Goal: Navigation & Orientation: Find specific page/section

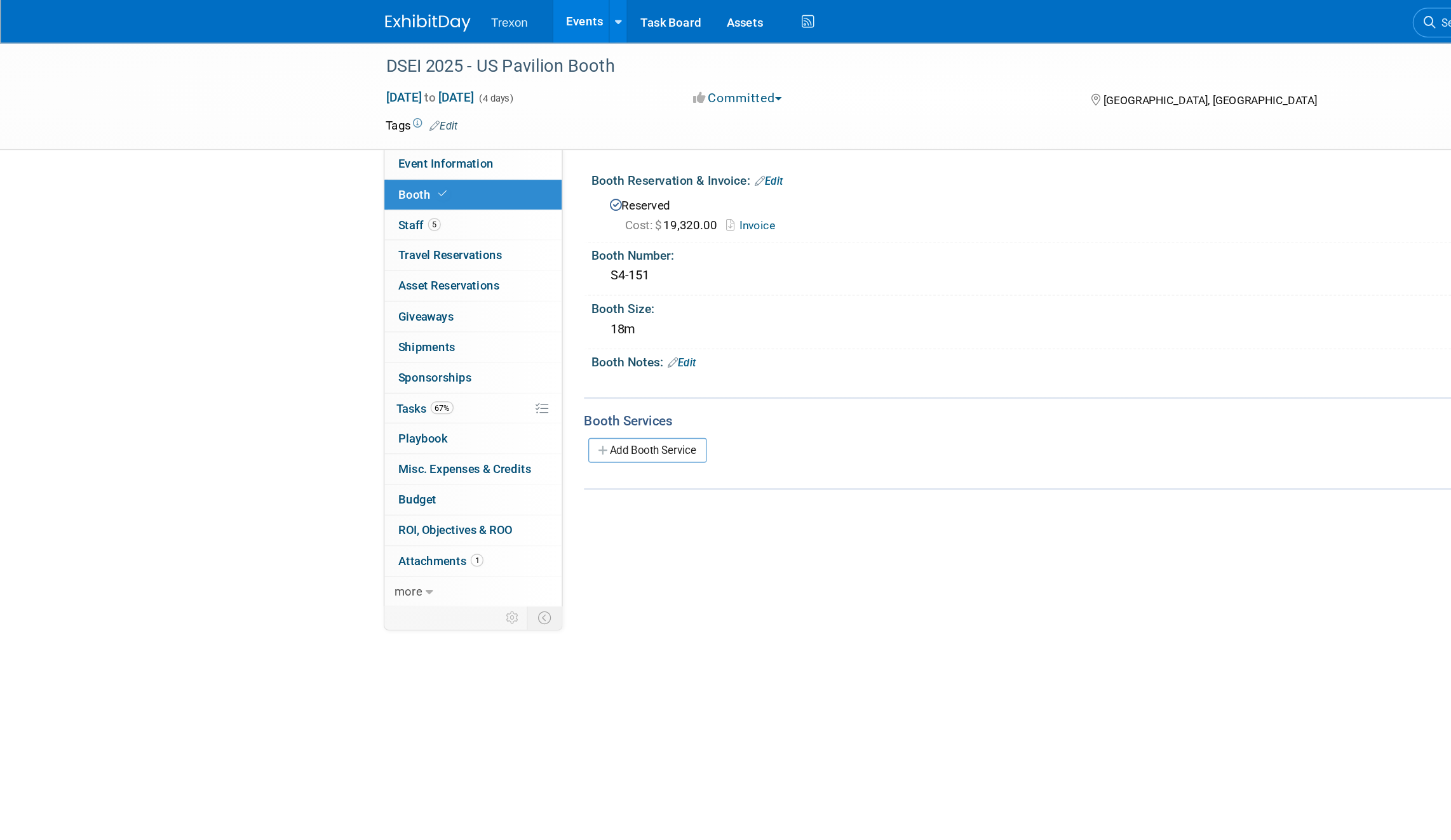
click at [424, 20] on link "Events" at bounding box center [435, 16] width 46 height 31
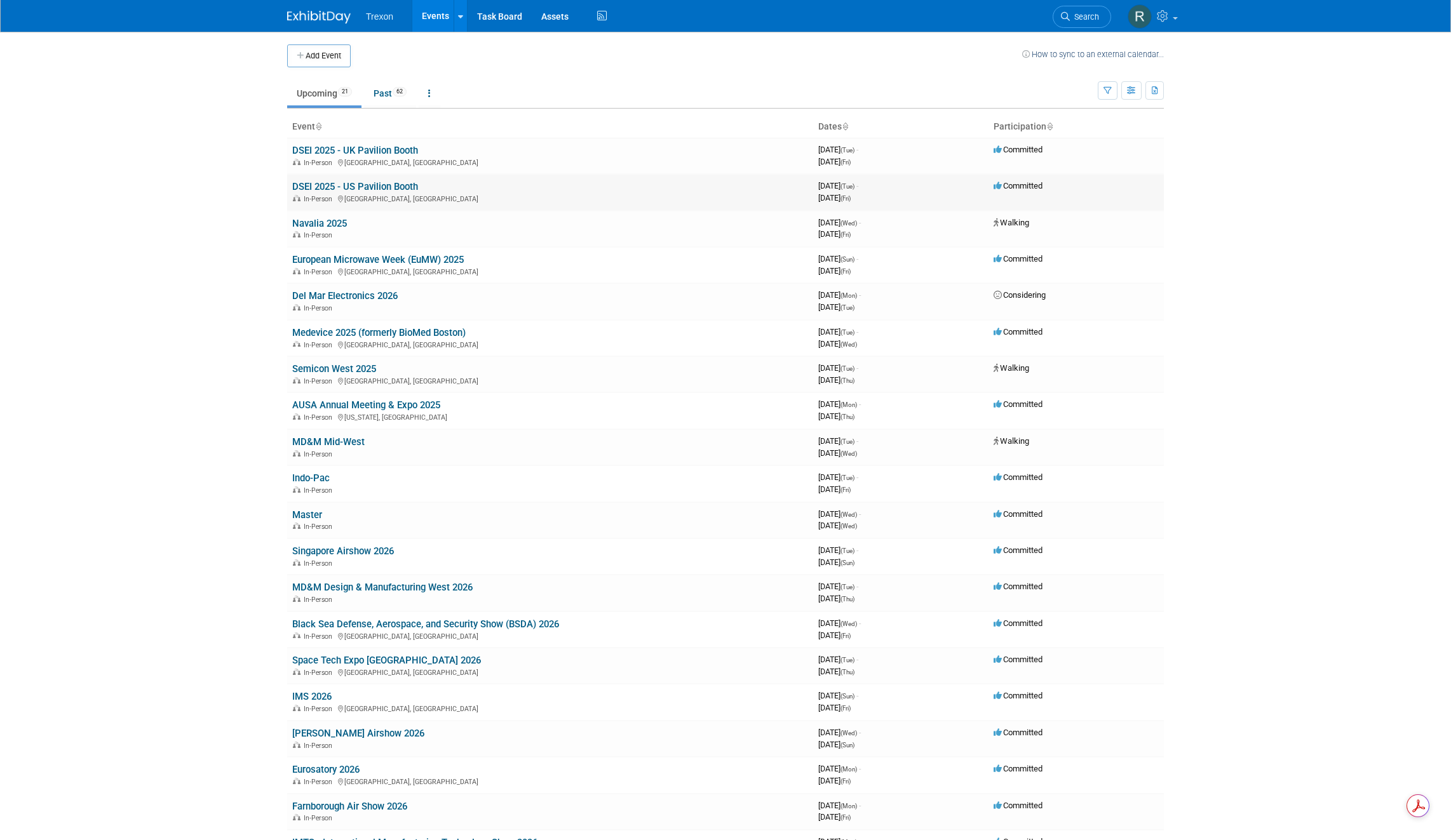
click at [376, 189] on link "DSEI 2025 - US Pavilion Booth" at bounding box center [355, 186] width 126 height 11
click at [361, 158] on div "In-Person [GEOGRAPHIC_DATA], [GEOGRAPHIC_DATA]" at bounding box center [550, 162] width 516 height 10
click at [361, 152] on link "DSEI 2025 - UK Pavilion Booth" at bounding box center [355, 151] width 126 height 11
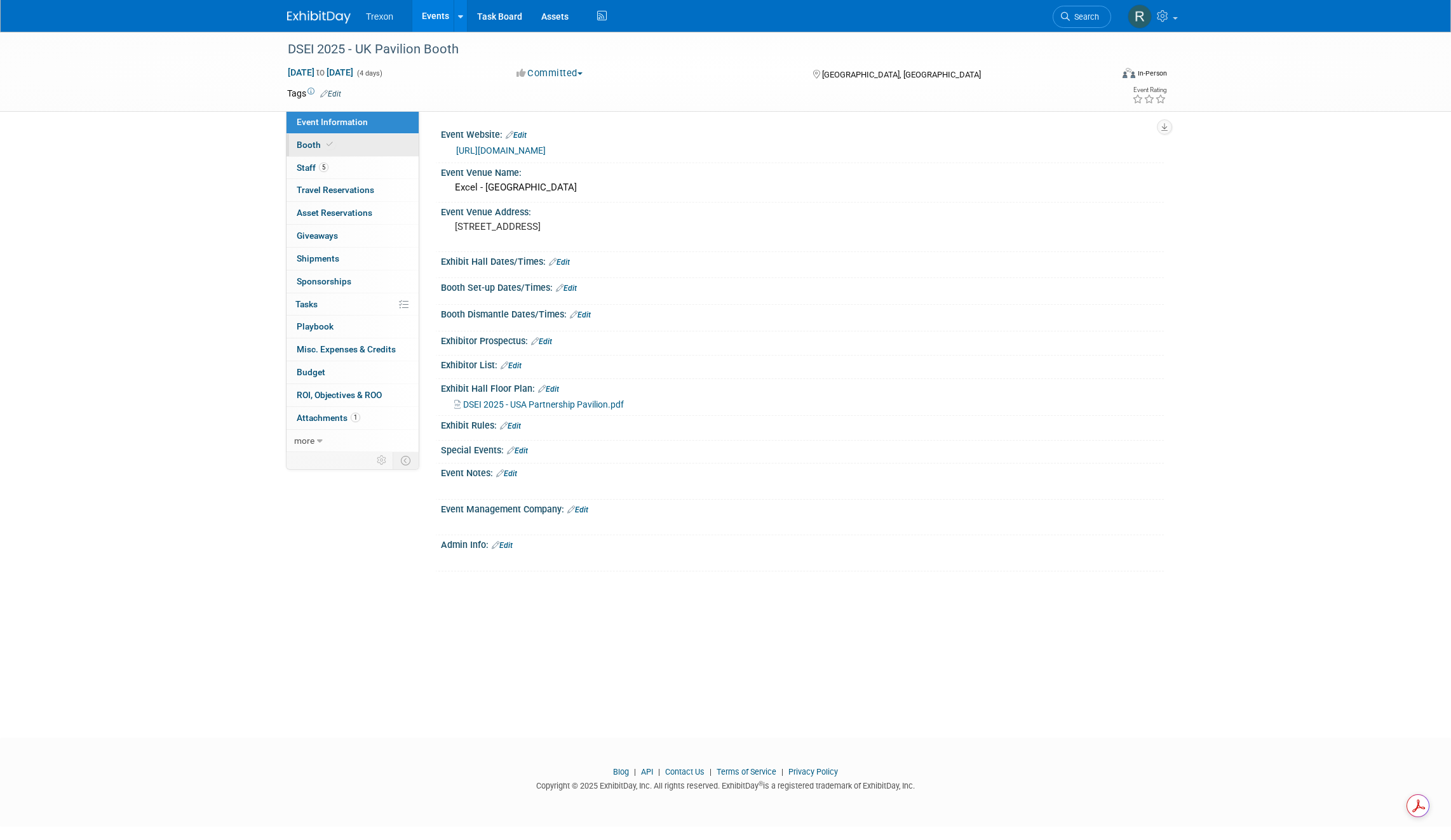
click at [321, 151] on link "Booth" at bounding box center [352, 145] width 132 height 22
